Goal: Transaction & Acquisition: Purchase product/service

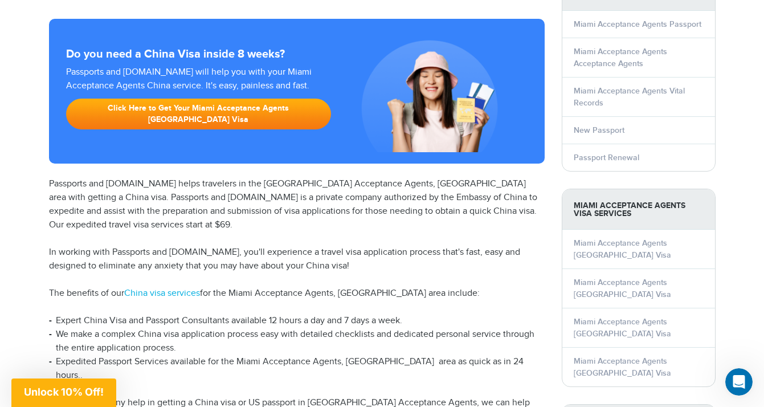
scroll to position [156, 0]
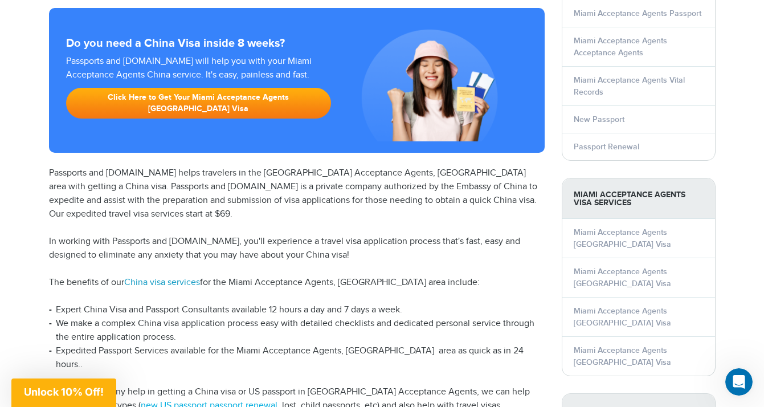
click at [157, 277] on link "China visa services" at bounding box center [162, 282] width 76 height 11
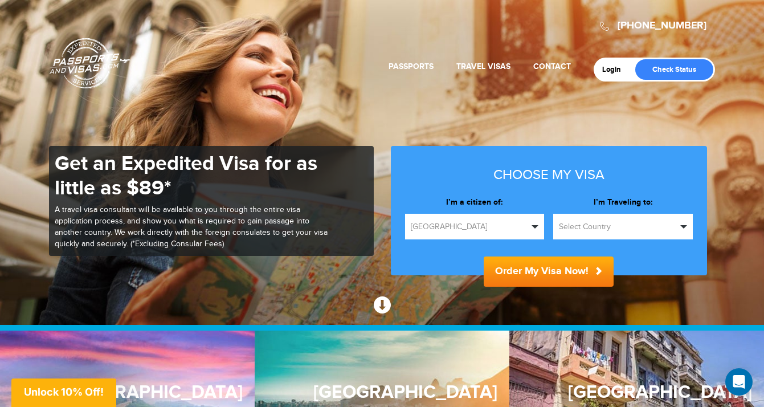
click at [489, 231] on span "[GEOGRAPHIC_DATA]" at bounding box center [470, 226] width 118 height 11
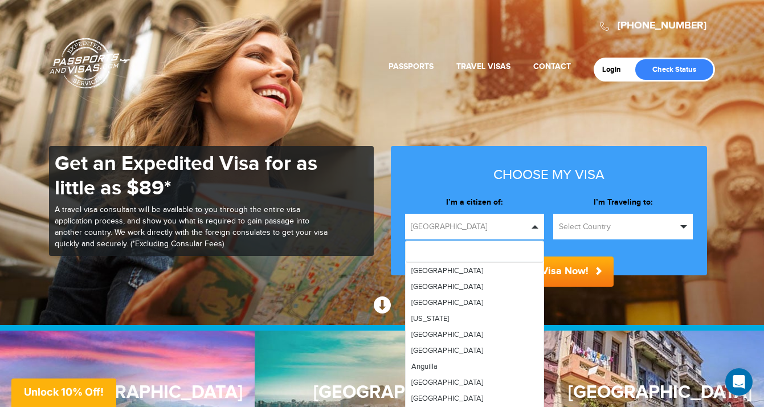
click at [533, 208] on div "**********" at bounding box center [475, 221] width 149 height 48
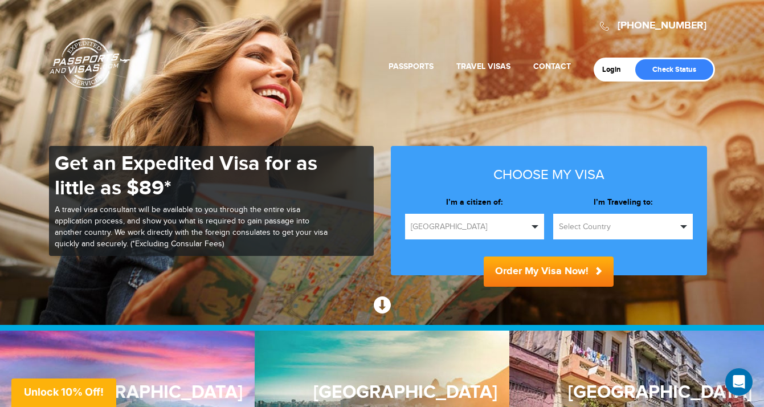
click at [569, 224] on span "Select Country" at bounding box center [618, 226] width 118 height 11
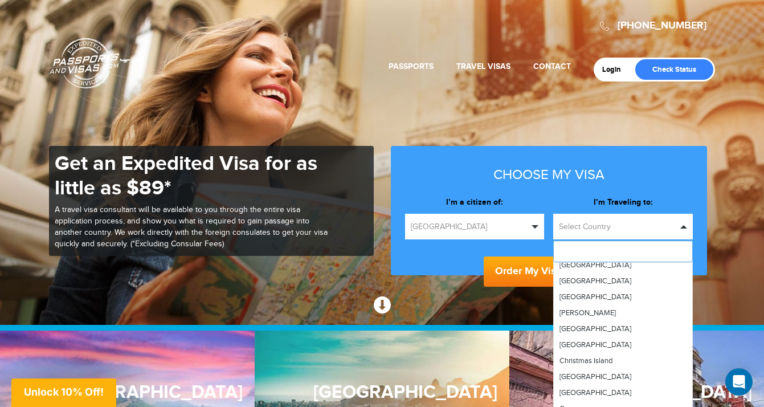
scroll to position [703, 0]
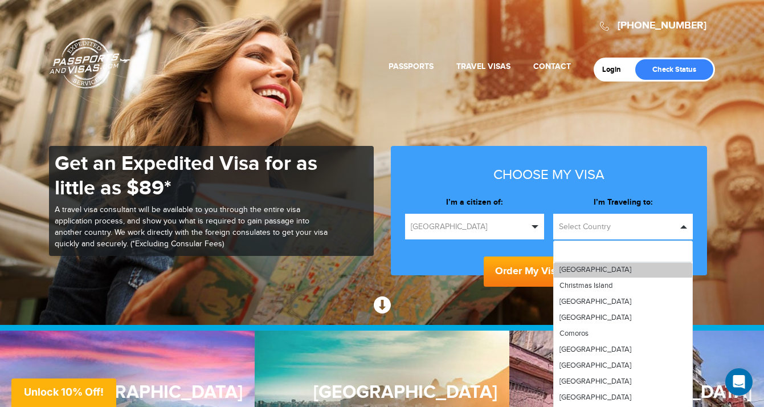
click at [589, 265] on link "[GEOGRAPHIC_DATA]" at bounding box center [623, 270] width 138 height 16
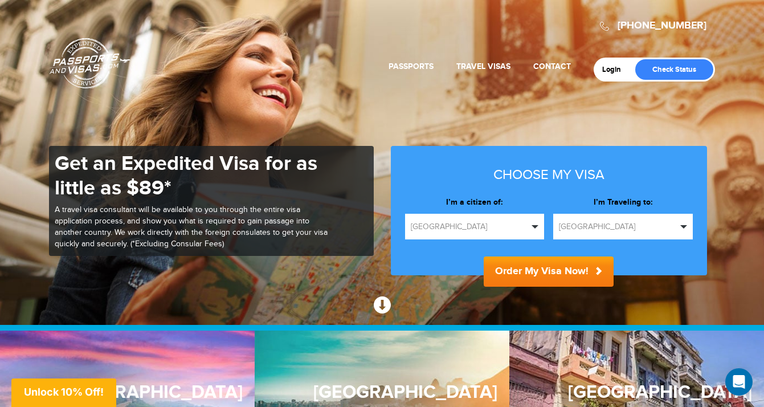
click at [571, 269] on button "Order My Visa Now!" at bounding box center [549, 271] width 130 height 30
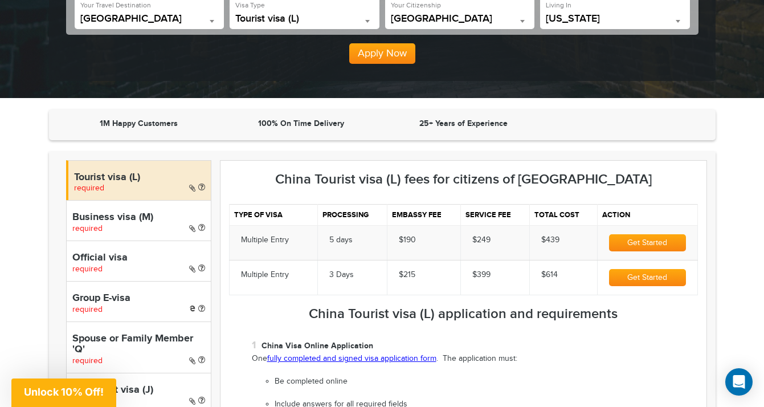
scroll to position [253, 0]
